Goal: Information Seeking & Learning: Learn about a topic

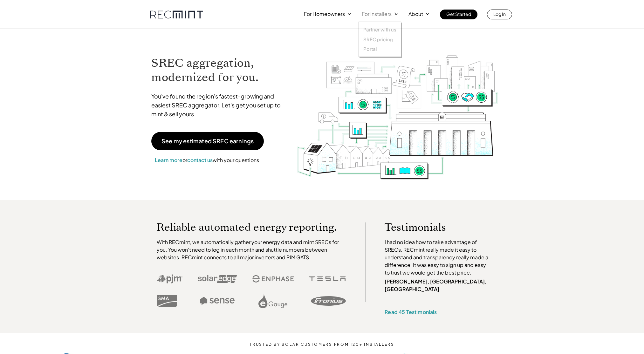
click at [391, 12] on p "For Installers" at bounding box center [377, 14] width 30 height 9
click at [382, 40] on p "SREC pricing" at bounding box center [378, 39] width 30 height 6
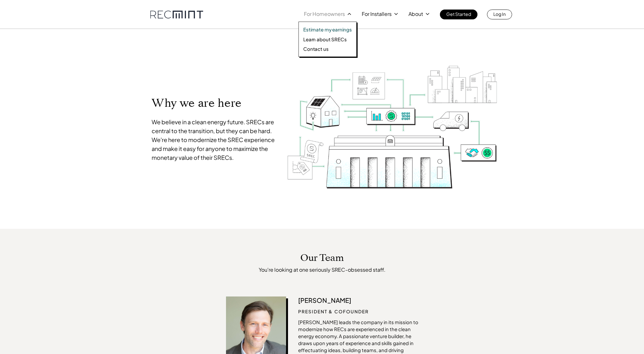
click at [334, 38] on p "Learn about SRECs" at bounding box center [324, 39] width 43 height 6
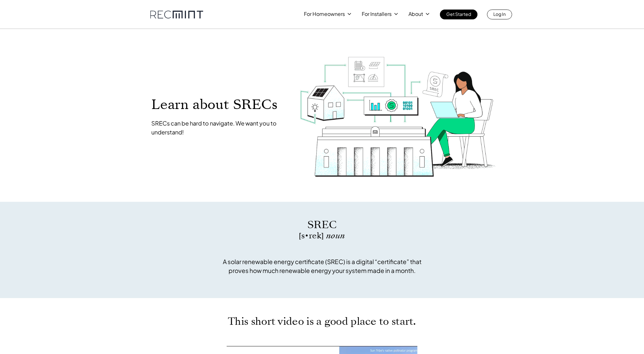
click at [171, 20] on div "For Homeowners For Installers About Get Started Log In" at bounding box center [322, 14] width 644 height 29
click at [177, 17] on link at bounding box center [176, 14] width 53 height 8
